Goal: Ask a question

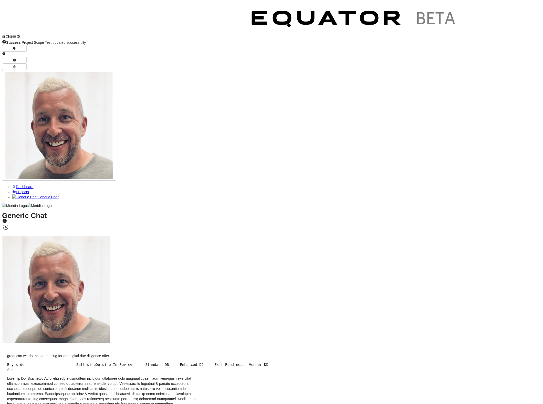
drag, startPoint x: 303, startPoint y: 2, endPoint x: 226, endPoint y: -13, distance: 78.2
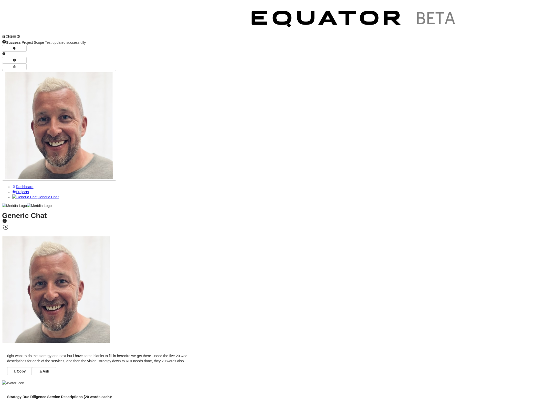
drag, startPoint x: 506, startPoint y: 216, endPoint x: 308, endPoint y: 232, distance: 198.8
click at [49, 369] on span "Ask" at bounding box center [46, 371] width 7 height 5
drag, startPoint x: 240, startPoint y: 383, endPoint x: 238, endPoint y: 387, distance: 3.8
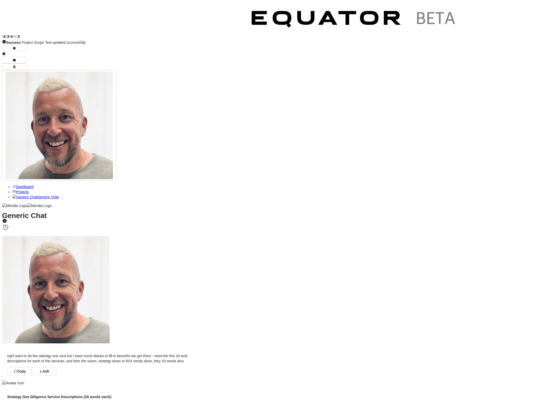
paste textarea "**********"
type textarea "**********"
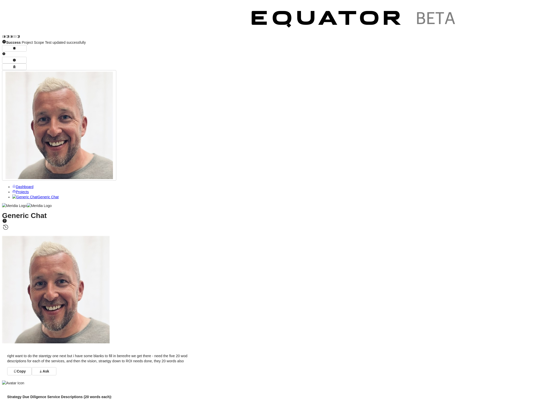
scroll to position [0, 0]
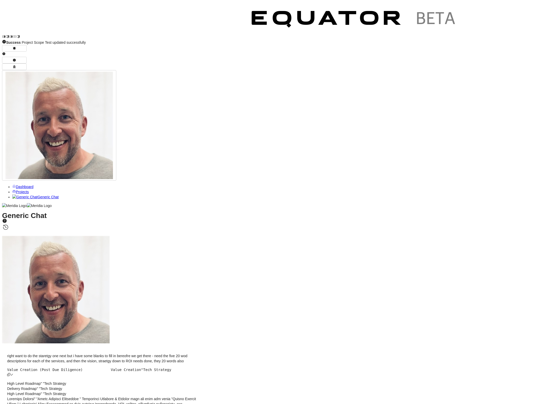
drag, startPoint x: 287, startPoint y: 379, endPoint x: 290, endPoint y: 378, distance: 2.9
type textarea "**********"
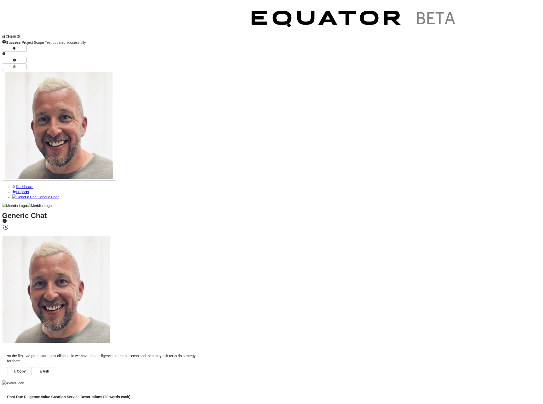
drag, startPoint x: 143, startPoint y: 334, endPoint x: 226, endPoint y: 340, distance: 83.8
copy p "Value creation modelling quantifying transformation benefits, supporting invest…"
drag, startPoint x: 196, startPoint y: 319, endPoint x: 237, endPoint y: 323, distance: 41.9
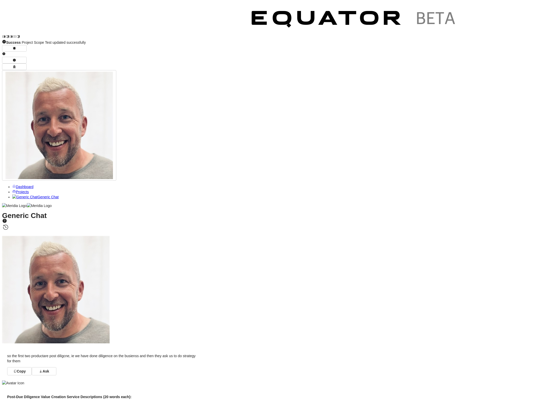
copy p "Detailed transformation costs with vendor assessments and resource plans suppor…"
drag, startPoint x: 172, startPoint y: 304, endPoint x: 203, endPoint y: 308, distance: 31.9
drag, startPoint x: 195, startPoint y: 309, endPoint x: 168, endPoint y: 305, distance: 27.4
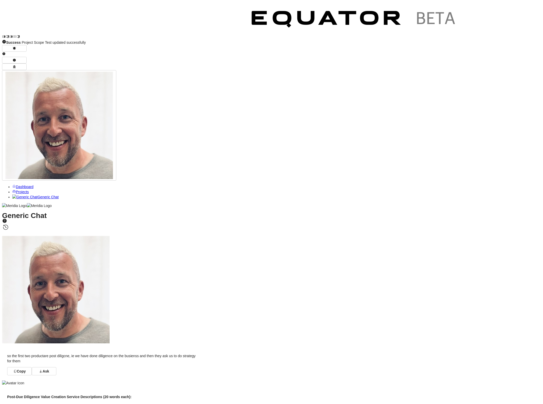
copy p "Initial investment estimates for portfolio company transformation, supporting b…"
drag, startPoint x: 200, startPoint y: 294, endPoint x: 155, endPoint y: 288, distance: 44.9
copy p "Granular breakdown of portfolio transformation deliverables, tasks, resources, …"
drag, startPoint x: 154, startPoint y: 275, endPoint x: 215, endPoint y: 281, distance: 61.2
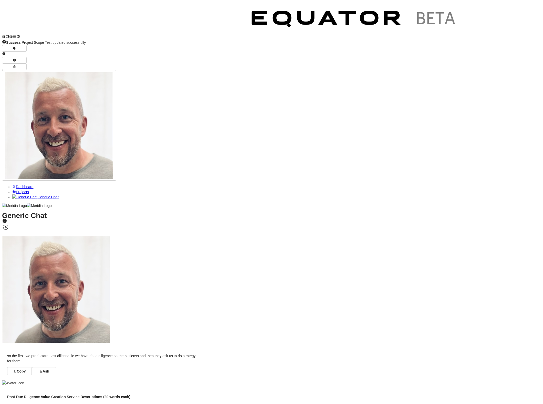
copy p "Logical organisation of portfolio transformation initiatives into manageable wo…"
drag, startPoint x: 191, startPoint y: 266, endPoint x: 147, endPoint y: 261, distance: 44.4
copy p "Framework assessing portfolio company's current versus required technology capa…"
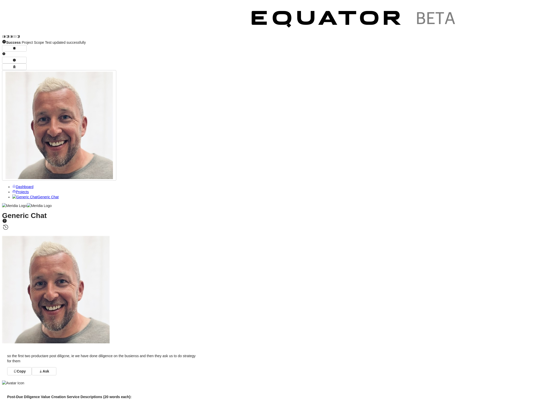
drag, startPoint x: 211, startPoint y: 249, endPoint x: 169, endPoint y: 244, distance: 42.0
copy p "Comprehensive technical blueprints for portfolio transformation specifying syst…"
drag, startPoint x: 241, startPoint y: 237, endPoint x: 172, endPoint y: 231, distance: 68.6
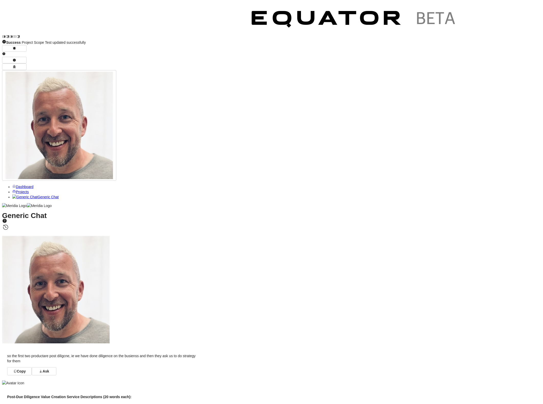
copy p "Conceptual target architecture design for portfolio company defining major comp…"
drag, startPoint x: 208, startPoint y: 220, endPoint x: 129, endPoint y: 217, distance: 79.5
copy p "Development of coherent technology strategy for portfolio transformation, linki…"
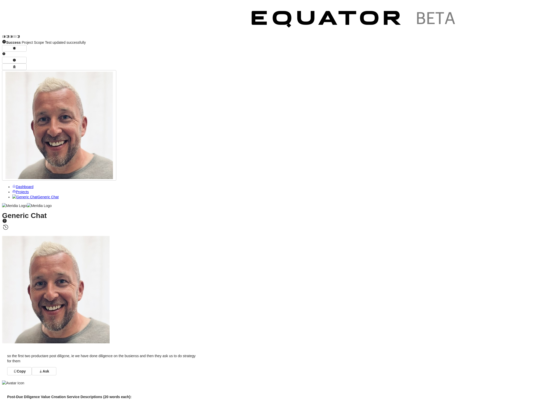
drag, startPoint x: 184, startPoint y: 208, endPoint x: 125, endPoint y: 202, distance: 59.2
copy p "Definition of aspirational technology end-state for portfolio company, aligning…"
drag, startPoint x: 249, startPoint y: 124, endPoint x: 175, endPoint y: 119, distance: 73.9
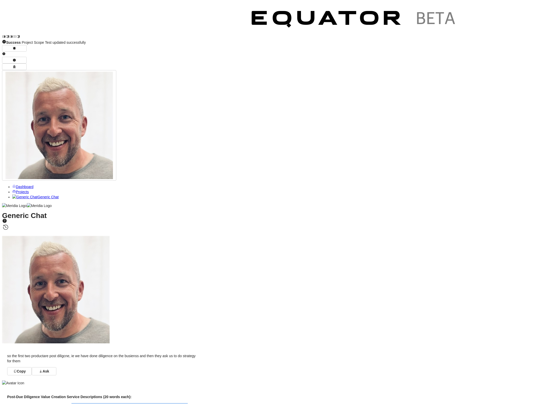
click at [175, 403] on p "Tech Strategy High Level Roadmap : Post-acquisition technology strategy definin…" at bounding box center [103, 408] width 192 height 10
drag, startPoint x: 174, startPoint y: 119, endPoint x: 248, endPoint y: 125, distance: 74.1
click at [199, 403] on p "Tech Strategy High Level Roadmap : Post-acquisition technology strategy definin…" at bounding box center [103, 408] width 192 height 10
drag, startPoint x: 171, startPoint y: 134, endPoint x: 262, endPoint y: 141, distance: 91.5
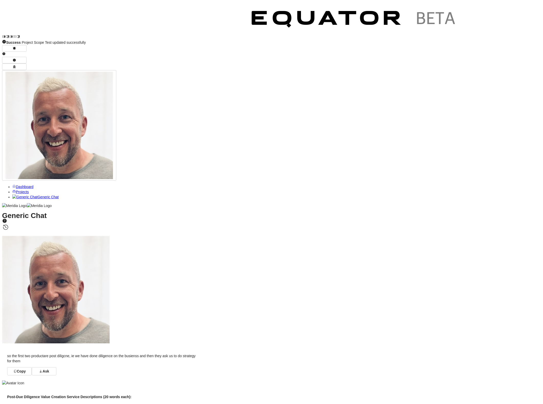
drag, startPoint x: 268, startPoint y: 155, endPoint x: 193, endPoint y: 150, distance: 75.0
drag, startPoint x: 285, startPoint y: 169, endPoint x: 190, endPoint y: 165, distance: 95.3
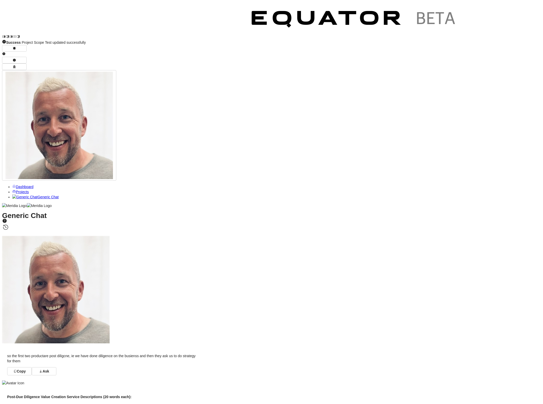
scroll to position [-4, 0]
drag, startPoint x: 282, startPoint y: 186, endPoint x: 161, endPoint y: 181, distance: 121.0
